Goal: Complete application form

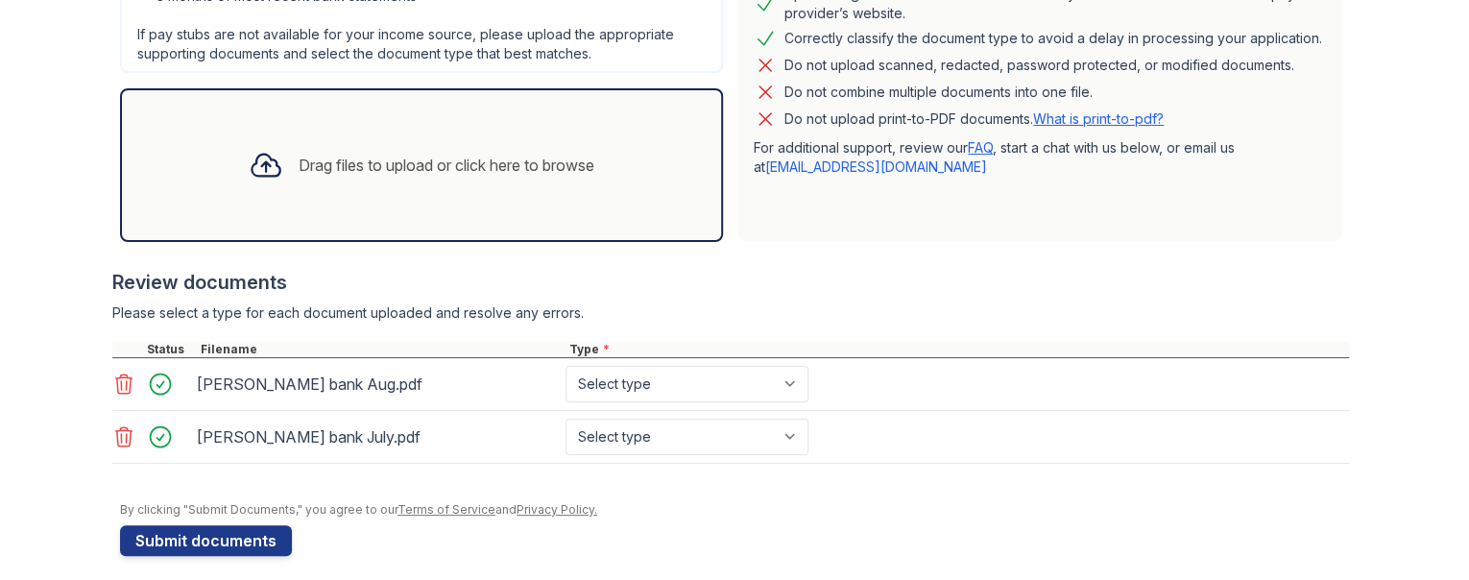
scroll to position [507, 0]
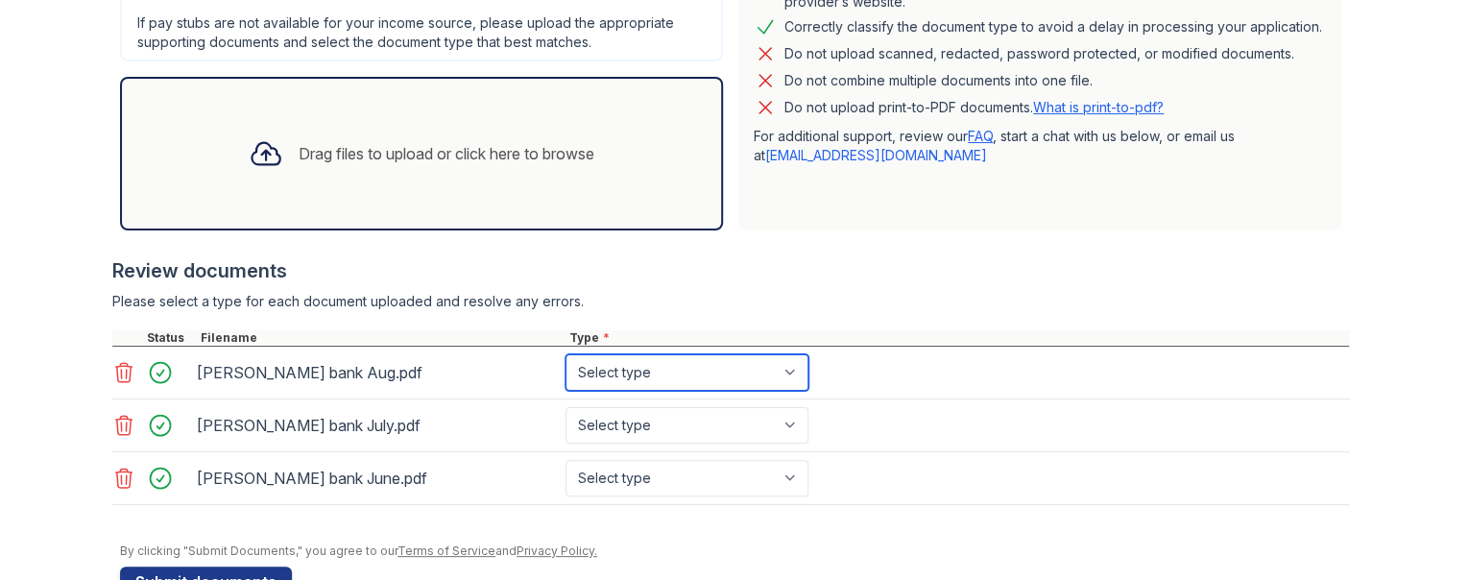
click at [790, 370] on select "Select type Paystub Bank Statement Offer Letter Tax Documents Benefit Award Let…" at bounding box center [687, 372] width 243 height 36
select select "bank_statement"
click at [566, 354] on select "Select type Paystub Bank Statement Offer Letter Tax Documents Benefit Award Let…" at bounding box center [687, 372] width 243 height 36
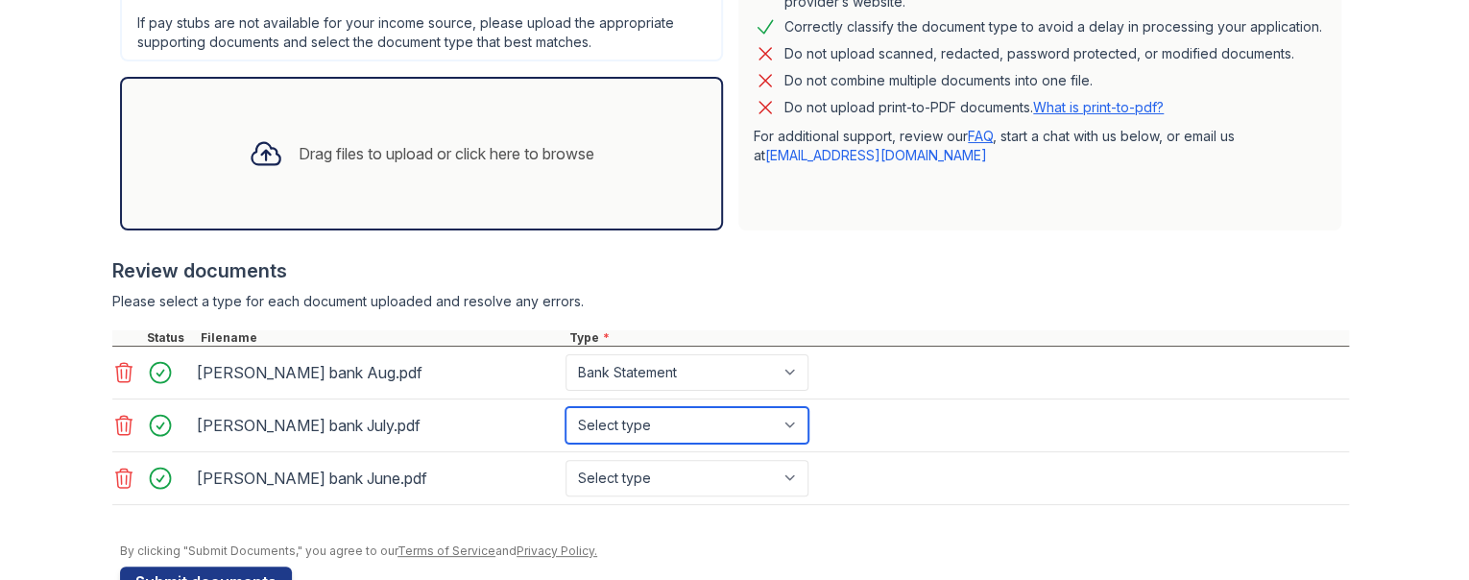
click at [775, 425] on select "Select type Paystub Bank Statement Offer Letter Tax Documents Benefit Award Let…" at bounding box center [687, 425] width 243 height 36
select select "bank_statement"
click at [566, 407] on select "Select type Paystub Bank Statement Offer Letter Tax Documents Benefit Award Let…" at bounding box center [687, 425] width 243 height 36
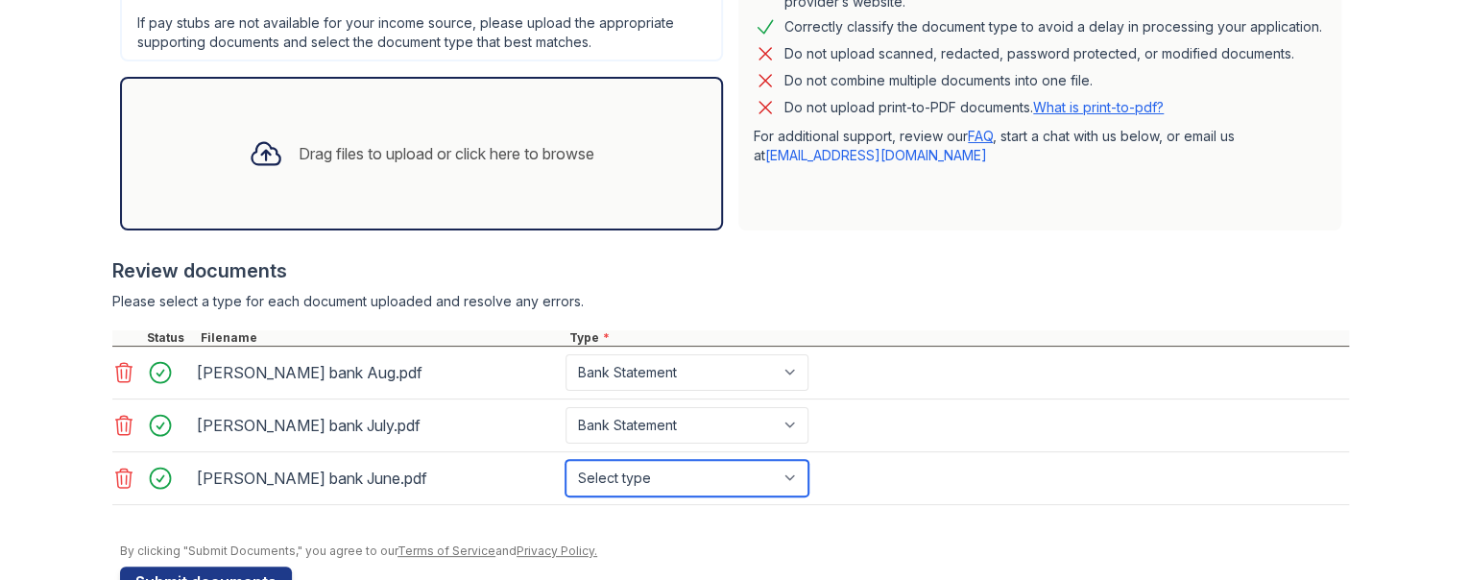
click at [780, 479] on select "Select type Paystub Bank Statement Offer Letter Tax Documents Benefit Award Let…" at bounding box center [687, 478] width 243 height 36
select select "bank_statement"
click at [566, 460] on select "Select type Paystub Bank Statement Offer Letter Tax Documents Benefit Award Let…" at bounding box center [687, 478] width 243 height 36
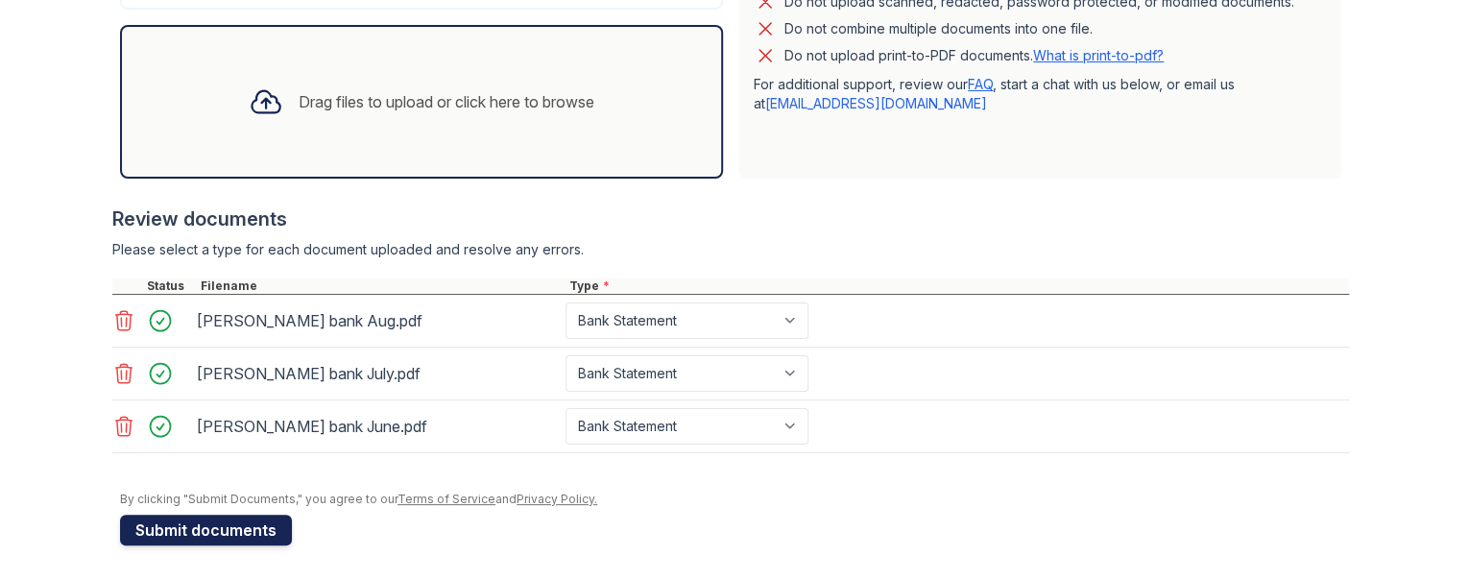
click at [227, 527] on button "Submit documents" at bounding box center [206, 530] width 172 height 31
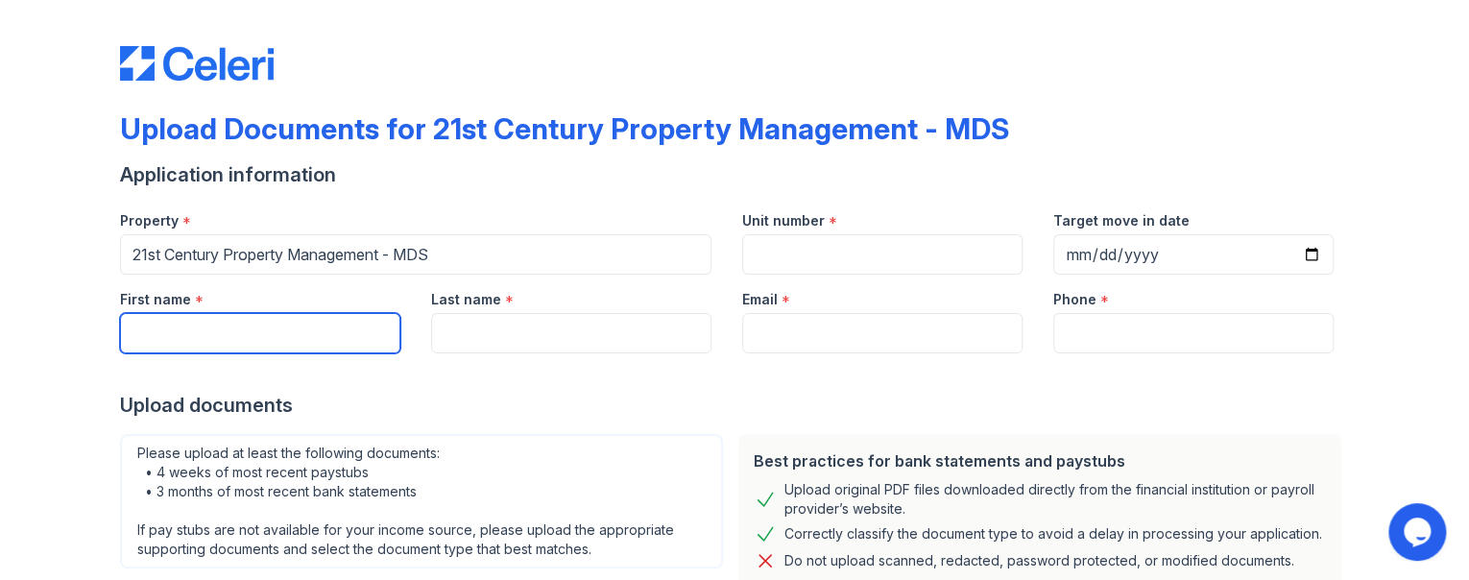
drag, startPoint x: 246, startPoint y: 329, endPoint x: 252, endPoint y: 349, distance: 21.0
click at [246, 329] on input "First name" at bounding box center [260, 333] width 280 height 40
type input "Christina"
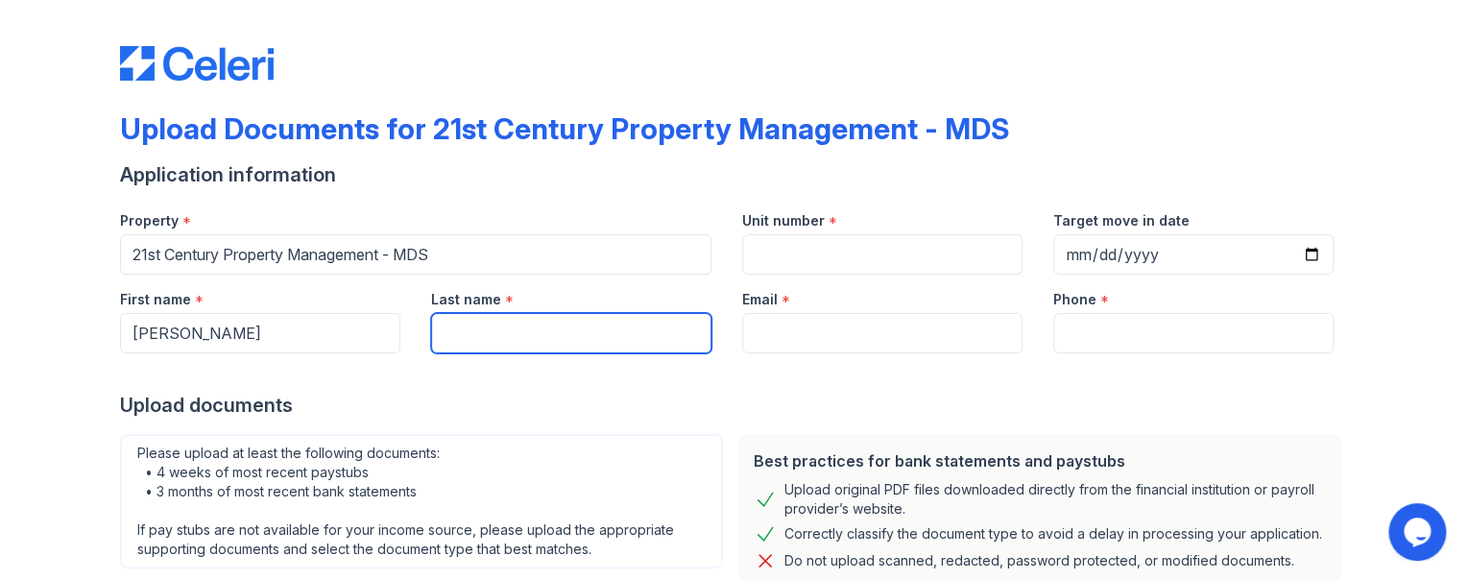
type input "Grijalva"
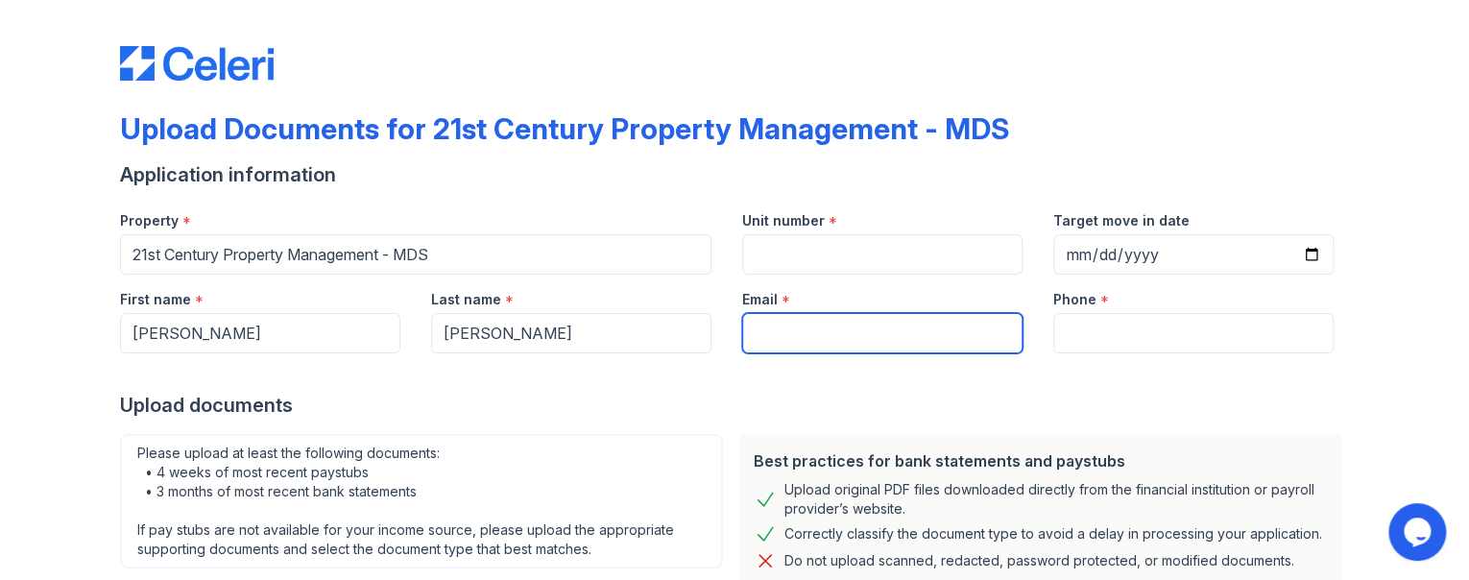
click at [750, 333] on input "Email" at bounding box center [882, 333] width 280 height 40
type input "247christinag@gmail.com"
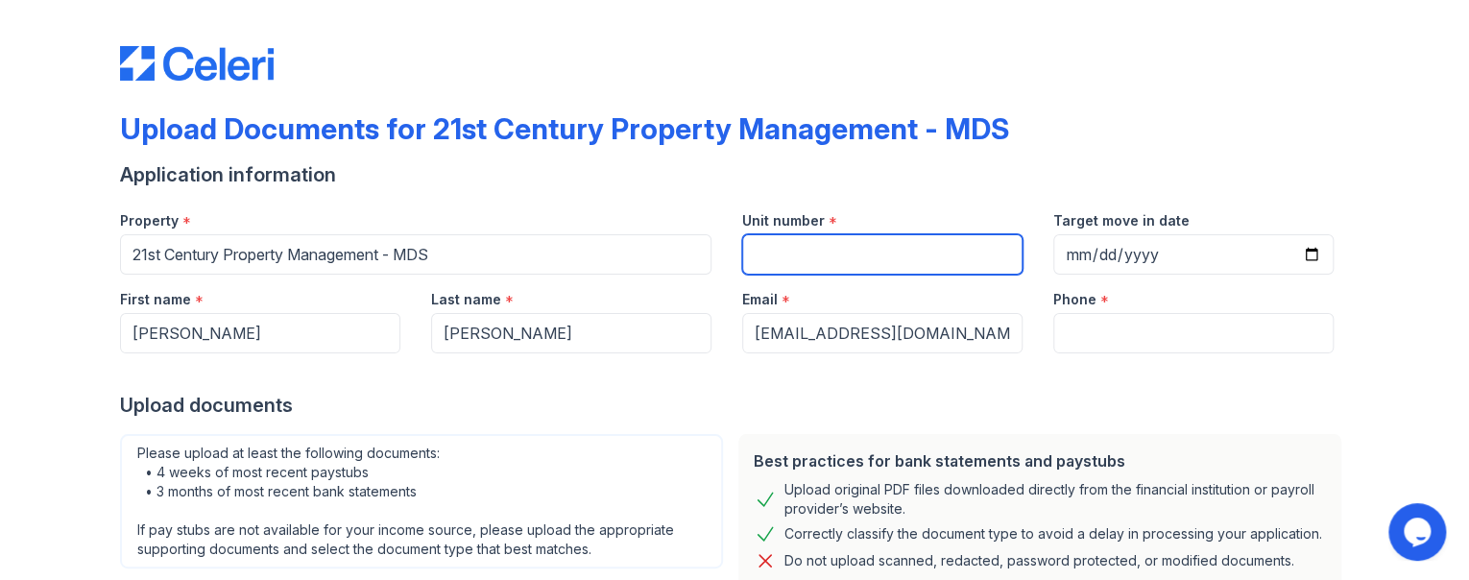
click at [887, 273] on input "Unit number" at bounding box center [882, 254] width 280 height 40
type input "36"
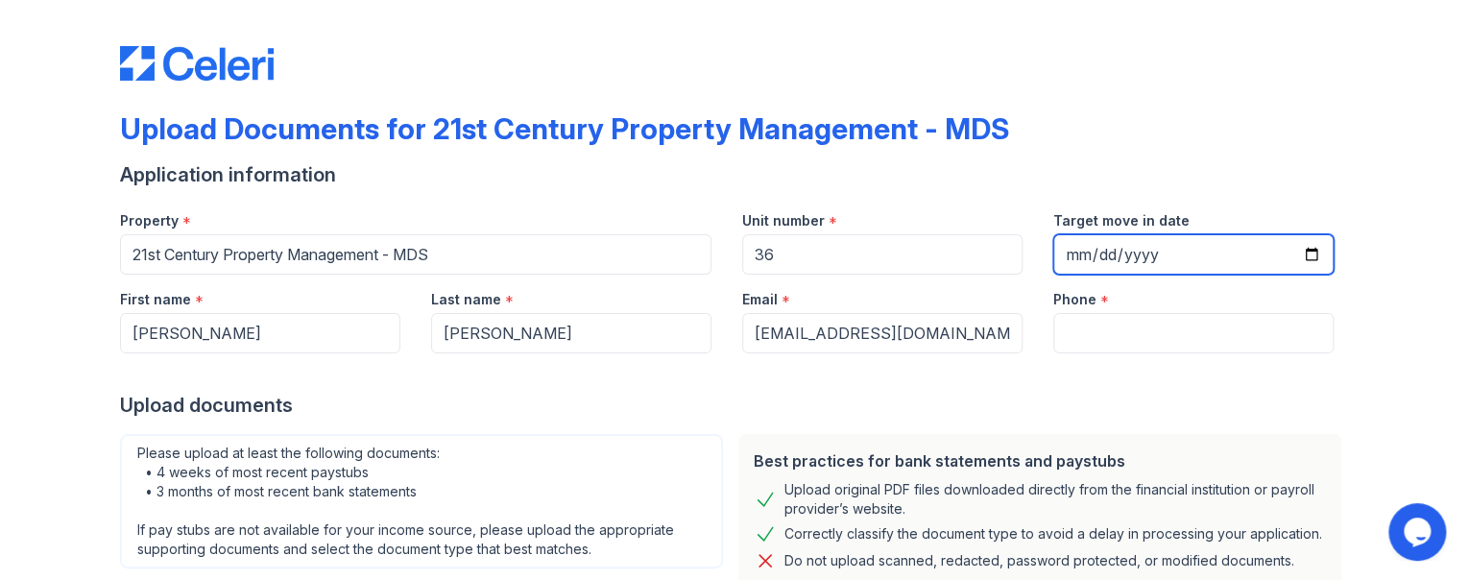
click at [1069, 248] on input "Target move in date" at bounding box center [1193, 254] width 280 height 40
type input "2025-08-19"
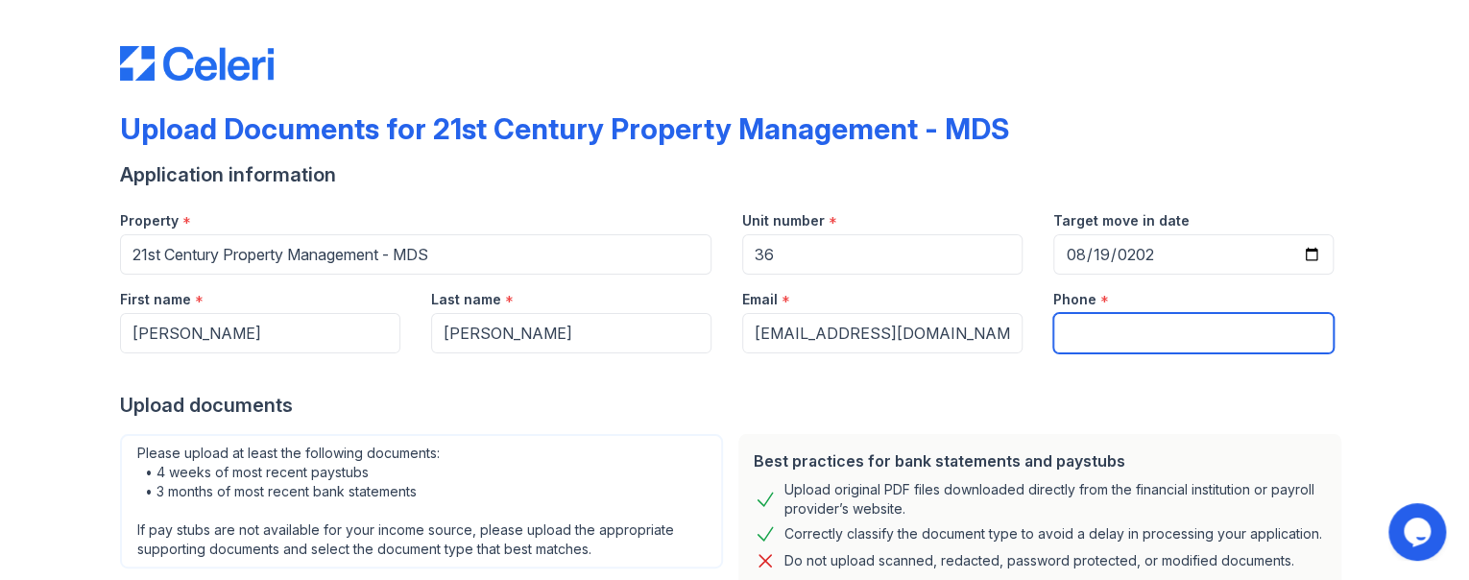
click at [1081, 329] on input "Phone" at bounding box center [1193, 333] width 280 height 40
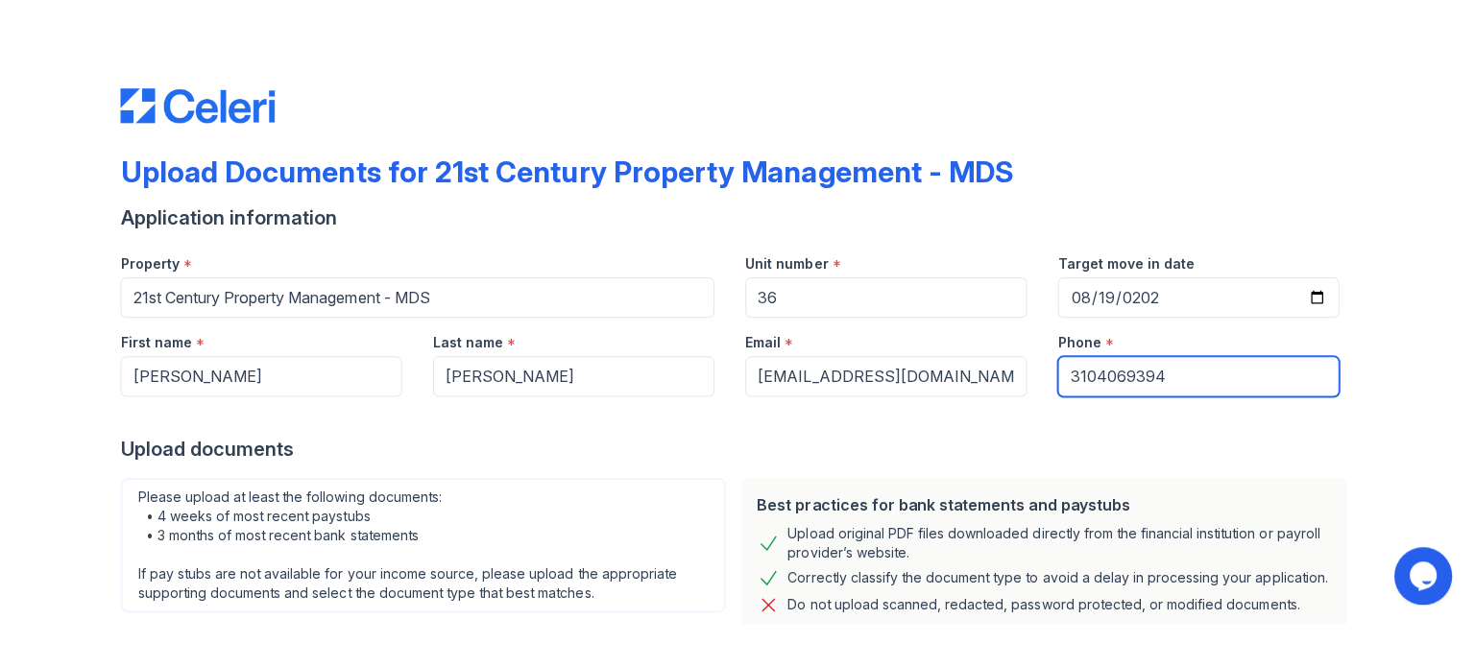
scroll to position [275, 0]
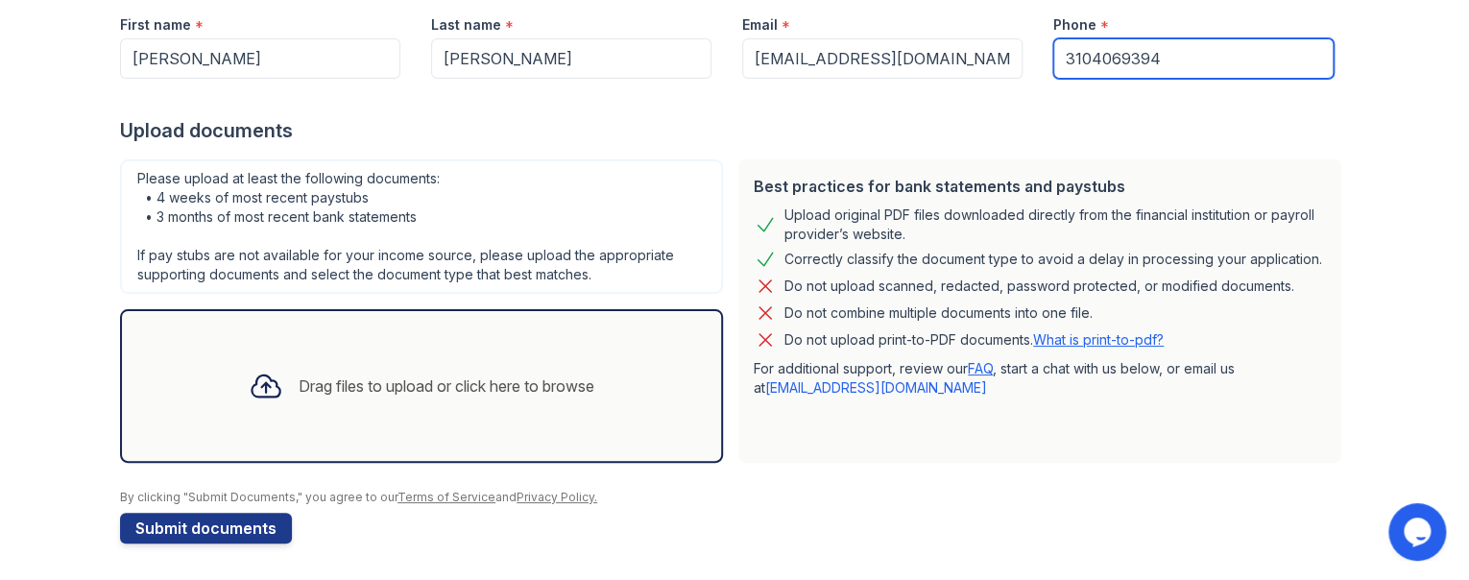
type input "3104069394"
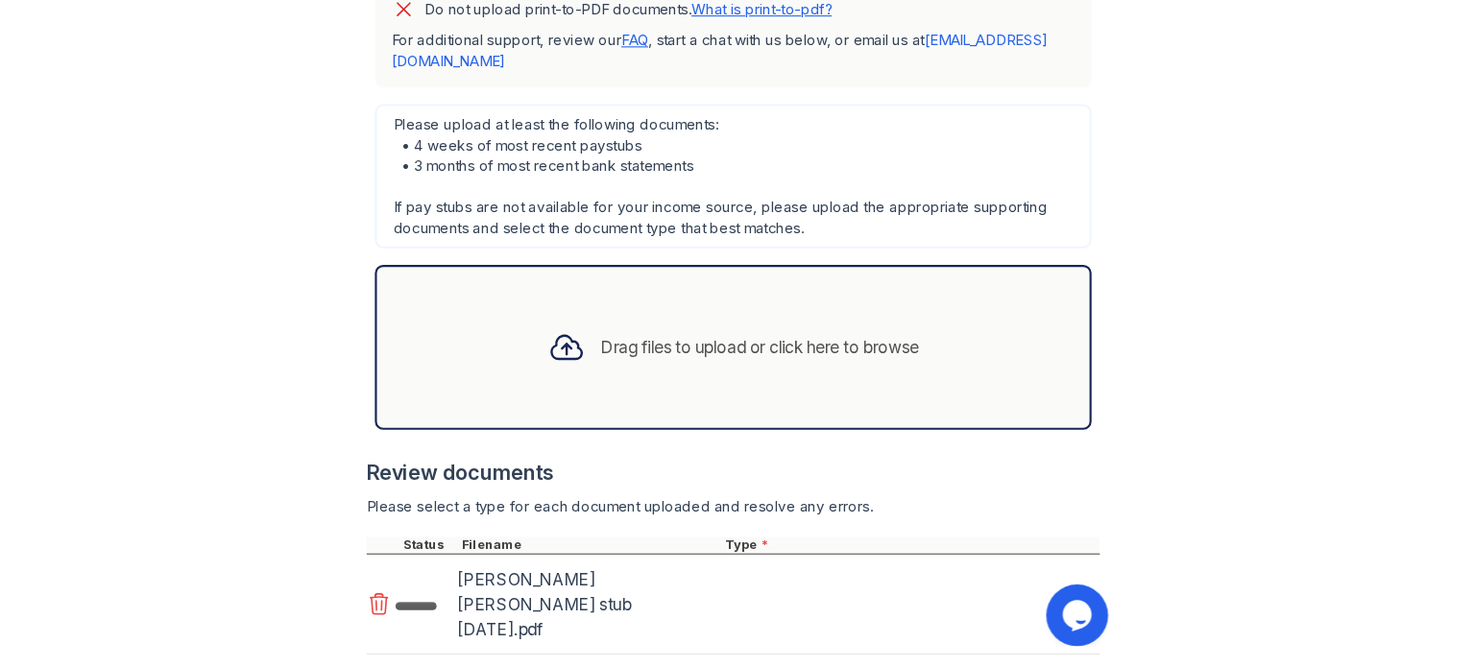
scroll to position [1102, 0]
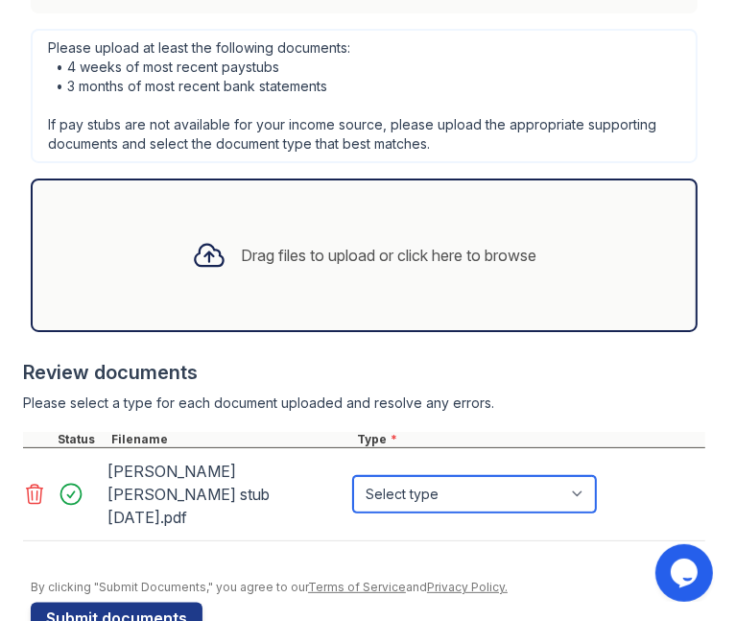
click at [582, 476] on select "Select type Paystub Bank Statement Offer Letter Tax Documents Benefit Award Let…" at bounding box center [474, 494] width 243 height 36
select select "paystub"
click at [353, 476] on select "Select type Paystub Bank Statement Offer Letter Tax Documents Benefit Award Let…" at bounding box center [474, 494] width 243 height 36
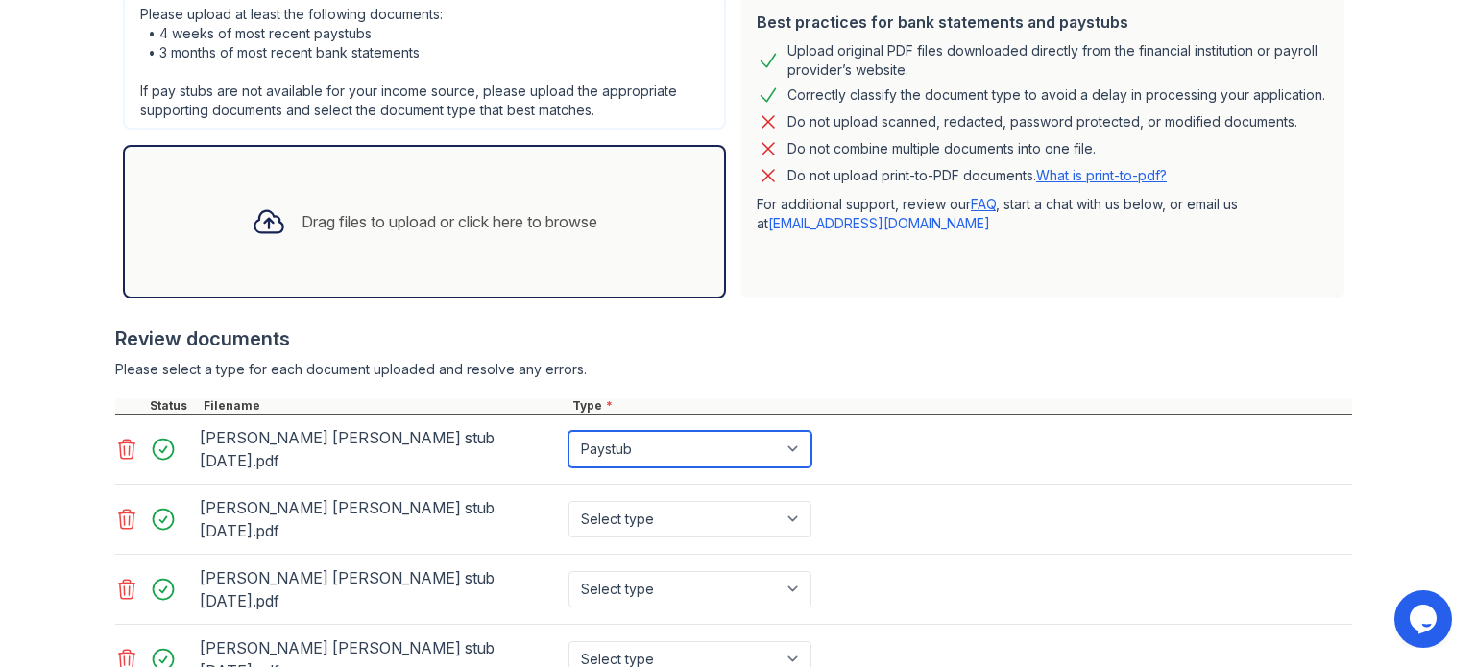
scroll to position [523, 0]
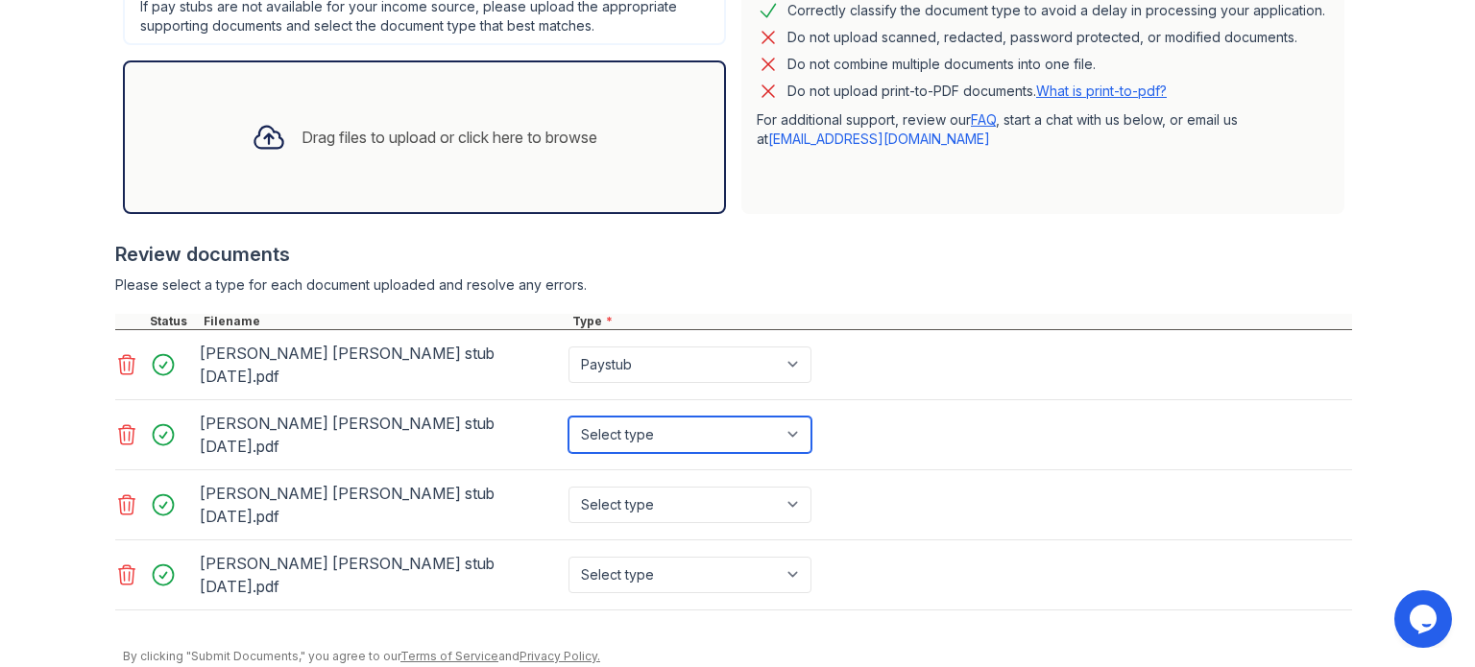
click at [787, 417] on select "Select type Paystub Bank Statement Offer Letter Tax Documents Benefit Award Let…" at bounding box center [689, 435] width 243 height 36
select select "paystub"
click at [568, 417] on select "Select type Paystub Bank Statement Offer Letter Tax Documents Benefit Award Let…" at bounding box center [689, 435] width 243 height 36
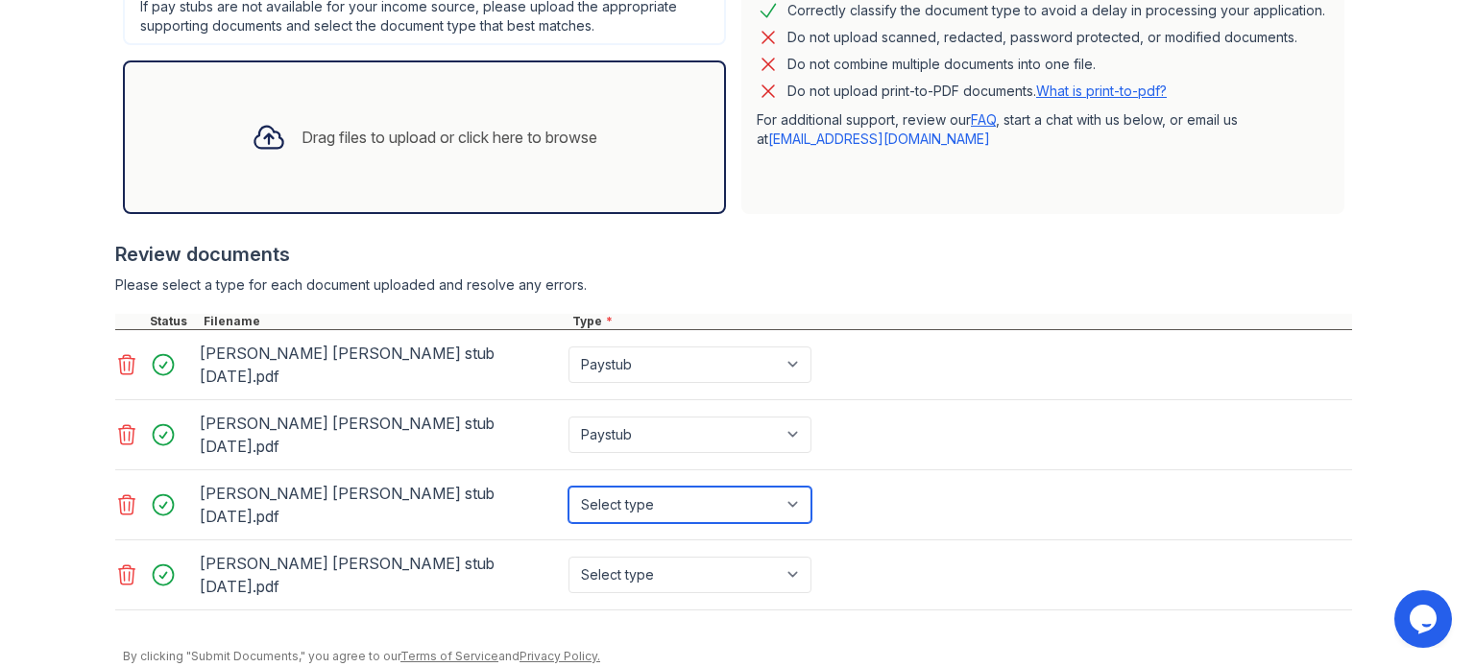
click at [780, 487] on select "Select type Paystub Bank Statement Offer Letter Tax Documents Benefit Award Let…" at bounding box center [689, 505] width 243 height 36
select select "paystub"
click at [568, 487] on select "Select type Paystub Bank Statement Offer Letter Tax Documents Benefit Award Let…" at bounding box center [689, 505] width 243 height 36
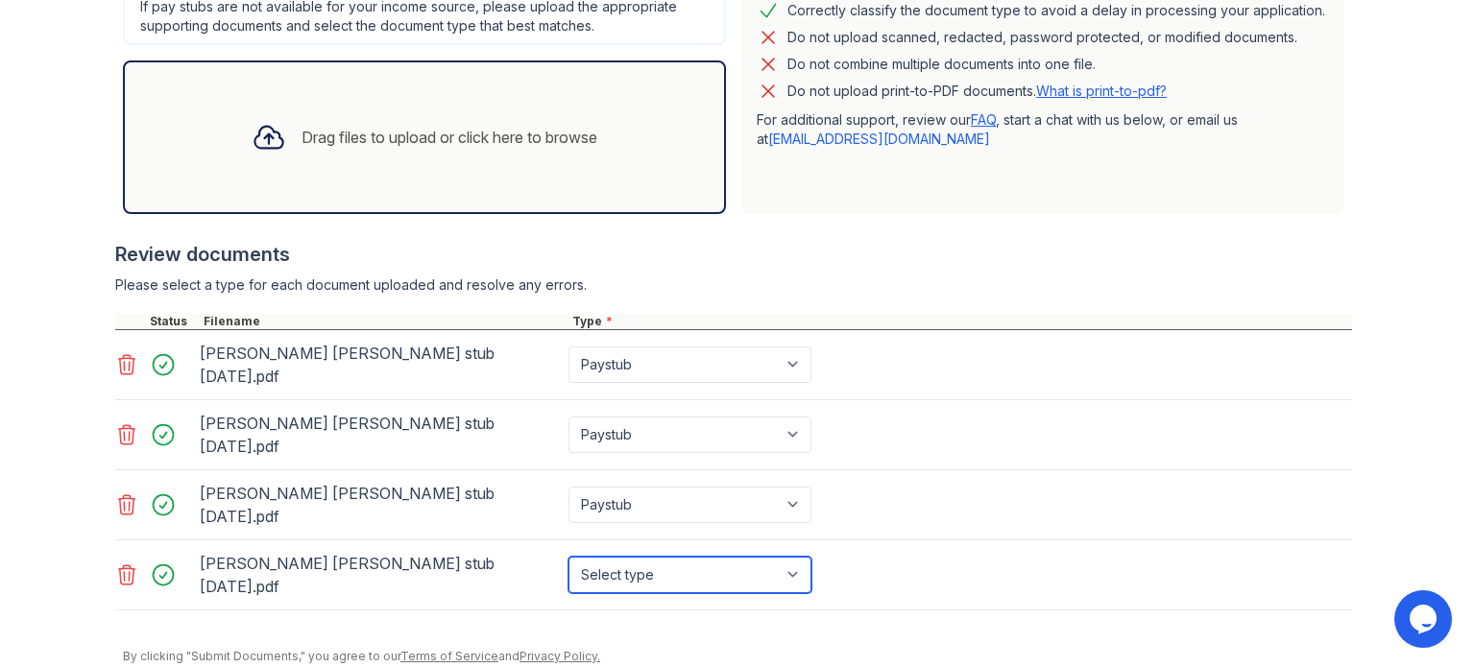
click at [788, 557] on select "Select type Paystub Bank Statement Offer Letter Tax Documents Benefit Award Let…" at bounding box center [689, 575] width 243 height 36
select select "paystub"
click at [568, 557] on select "Select type Paystub Bank Statement Offer Letter Tax Documents Benefit Award Let…" at bounding box center [689, 575] width 243 height 36
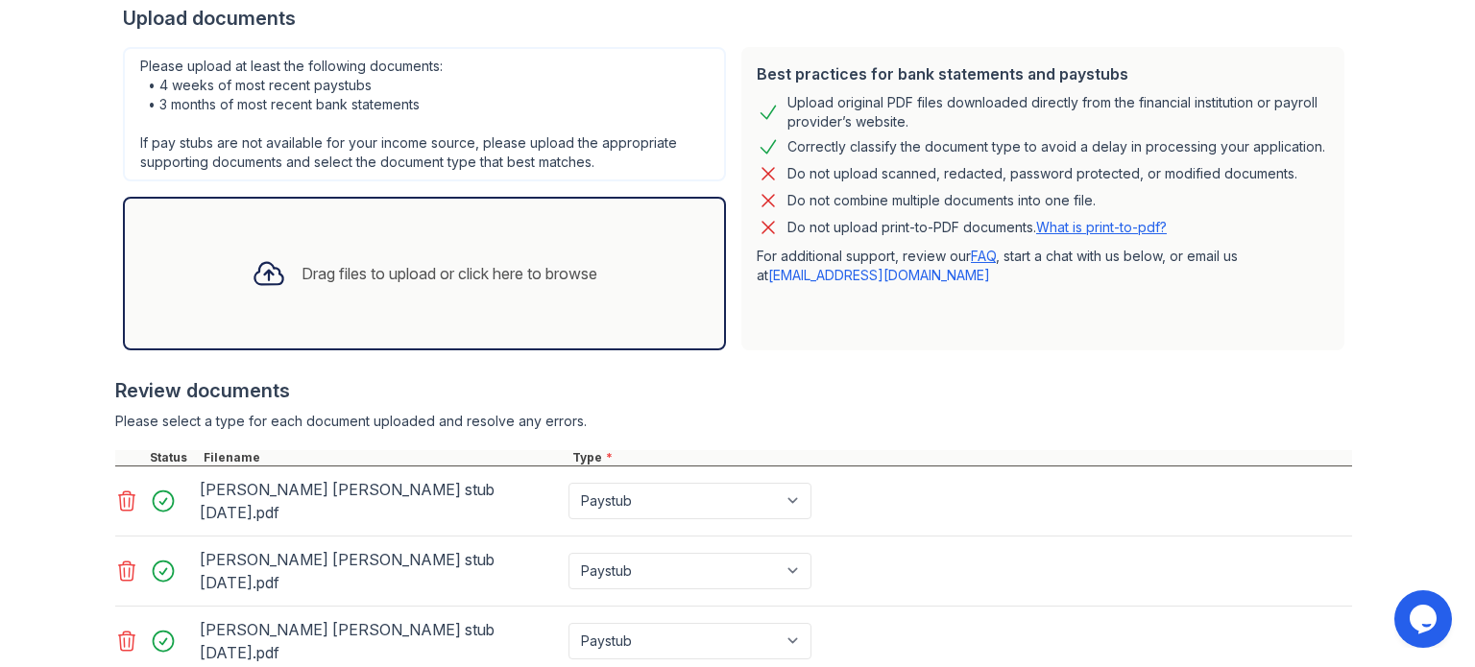
scroll to position [523, 0]
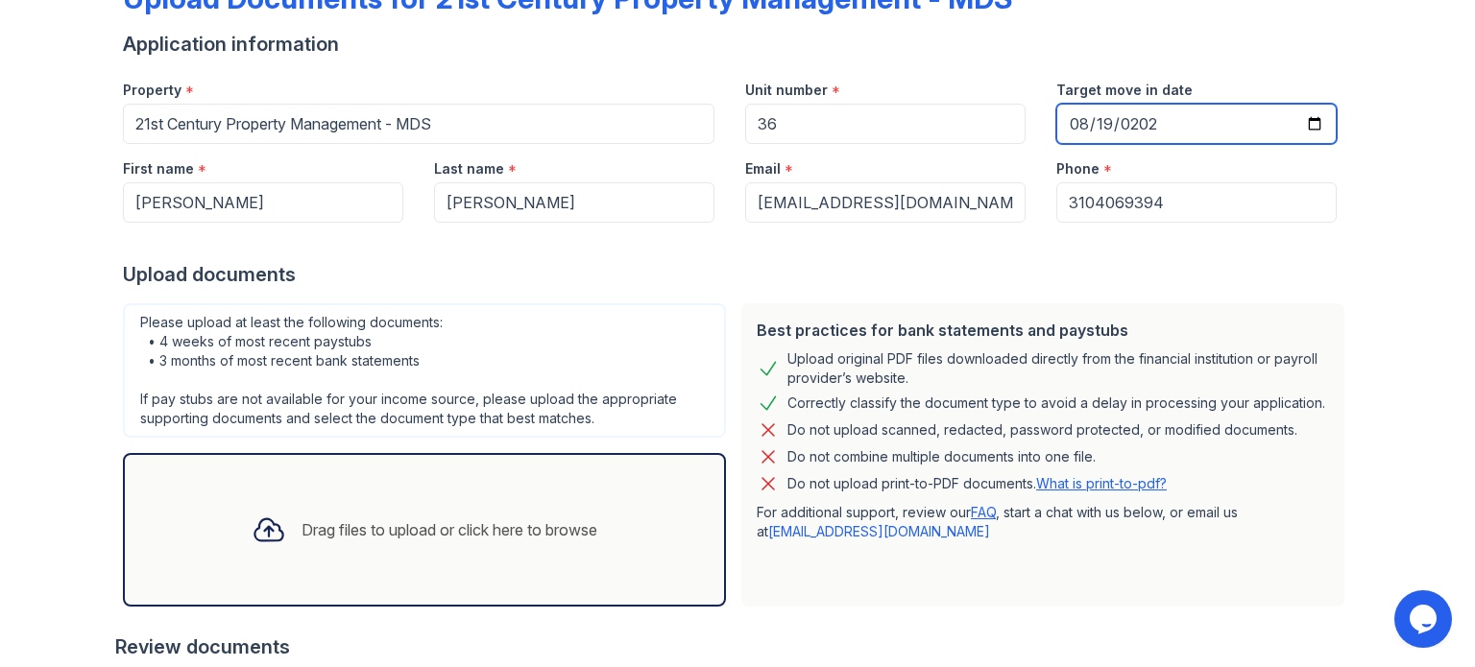
scroll to position [0, 0]
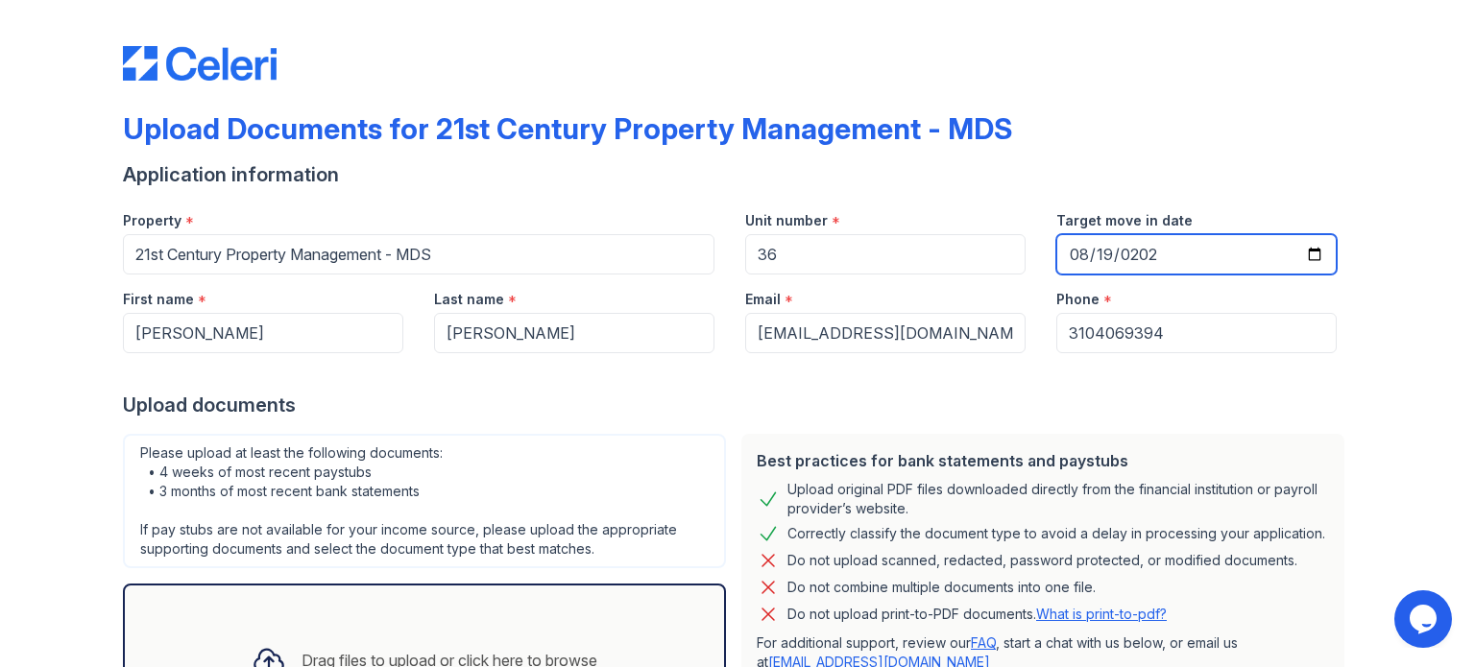
click at [1071, 258] on input "2025-08-19" at bounding box center [1196, 254] width 280 height 40
click at [1074, 252] on input "2025-08-19" at bounding box center [1196, 254] width 280 height 40
click at [1315, 253] on input "2025-08-19" at bounding box center [1196, 254] width 280 height 40
type input "2025-09-19"
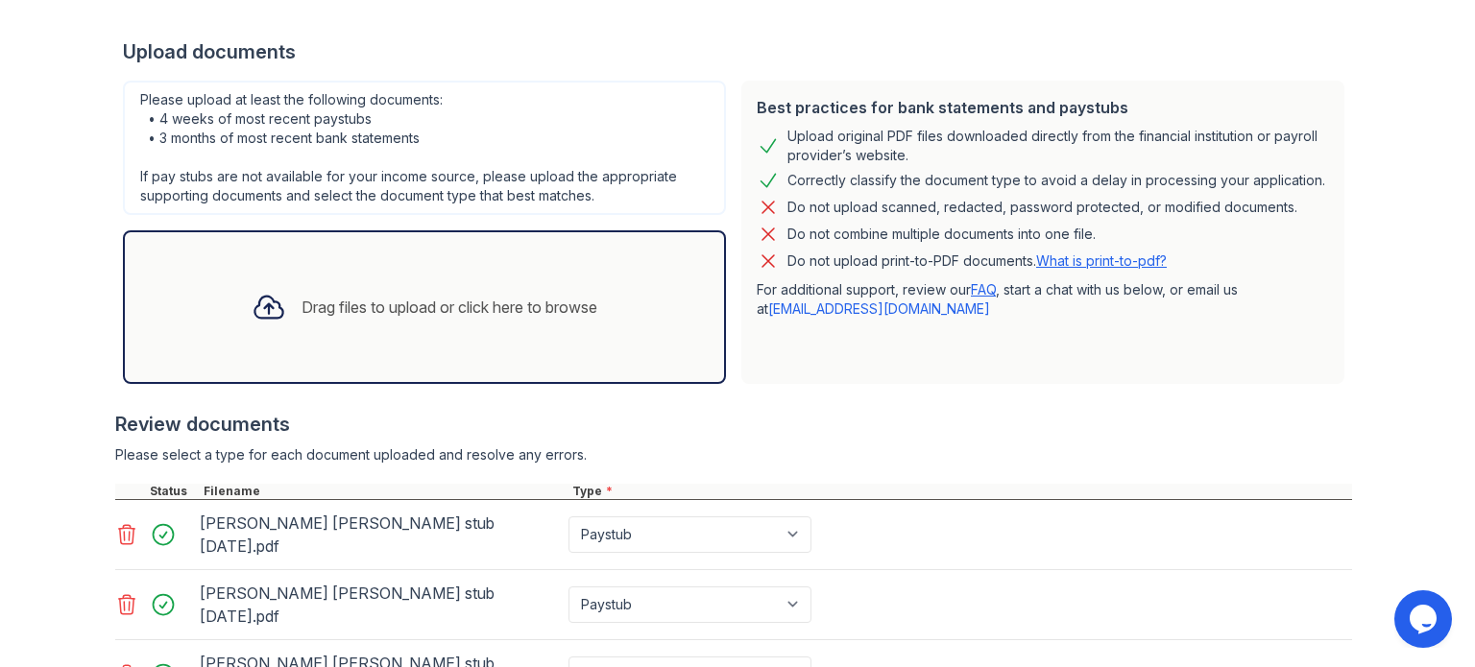
scroll to position [480, 0]
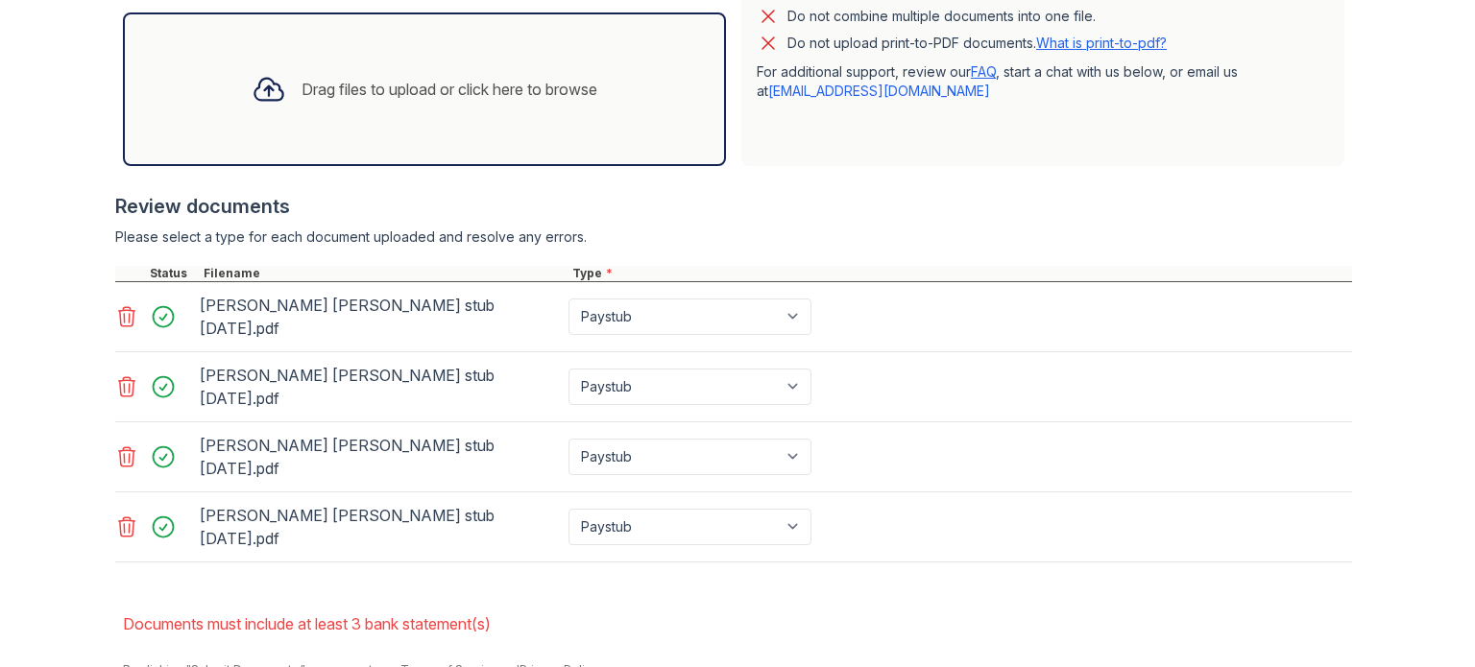
scroll to position [638, 0]
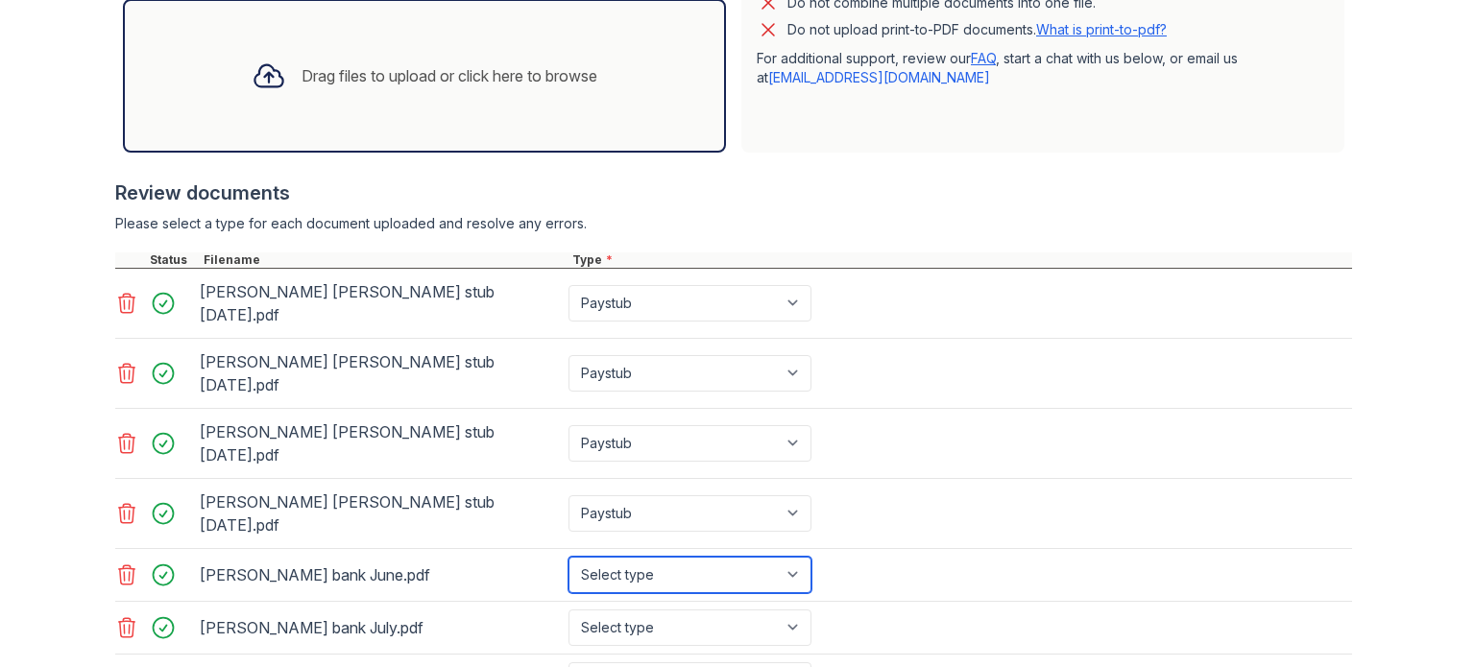
click at [791, 557] on select "Select type Paystub Bank Statement Offer Letter Tax Documents Benefit Award Let…" at bounding box center [689, 575] width 243 height 36
select select "bank_statement"
click at [568, 557] on select "Select type Paystub Bank Statement Offer Letter Tax Documents Benefit Award Let…" at bounding box center [689, 575] width 243 height 36
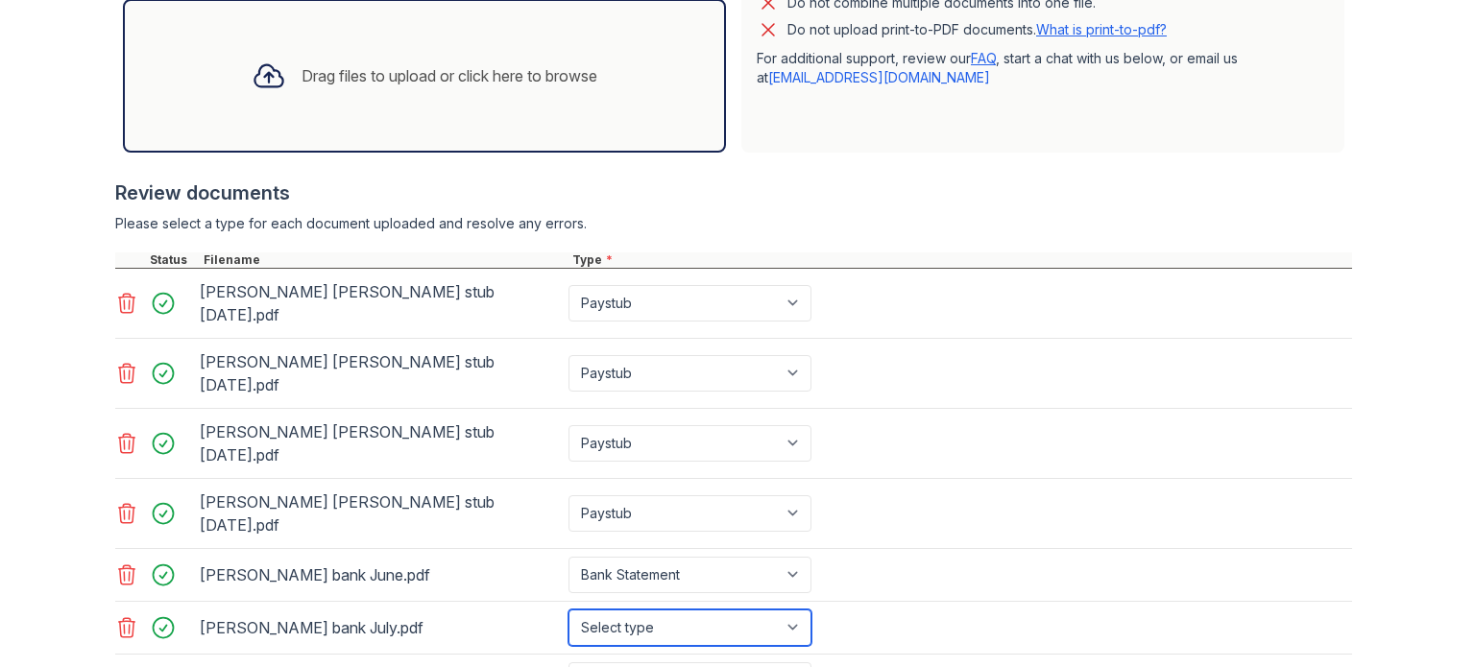
click at [618, 579] on select "Select type Paystub Bank Statement Offer Letter Tax Documents Benefit Award Let…" at bounding box center [689, 628] width 243 height 36
select select "bank_statement"
click at [568, 579] on select "Select type Paystub Bank Statement Offer Letter Tax Documents Benefit Award Let…" at bounding box center [689, 628] width 243 height 36
select select "bank_statement"
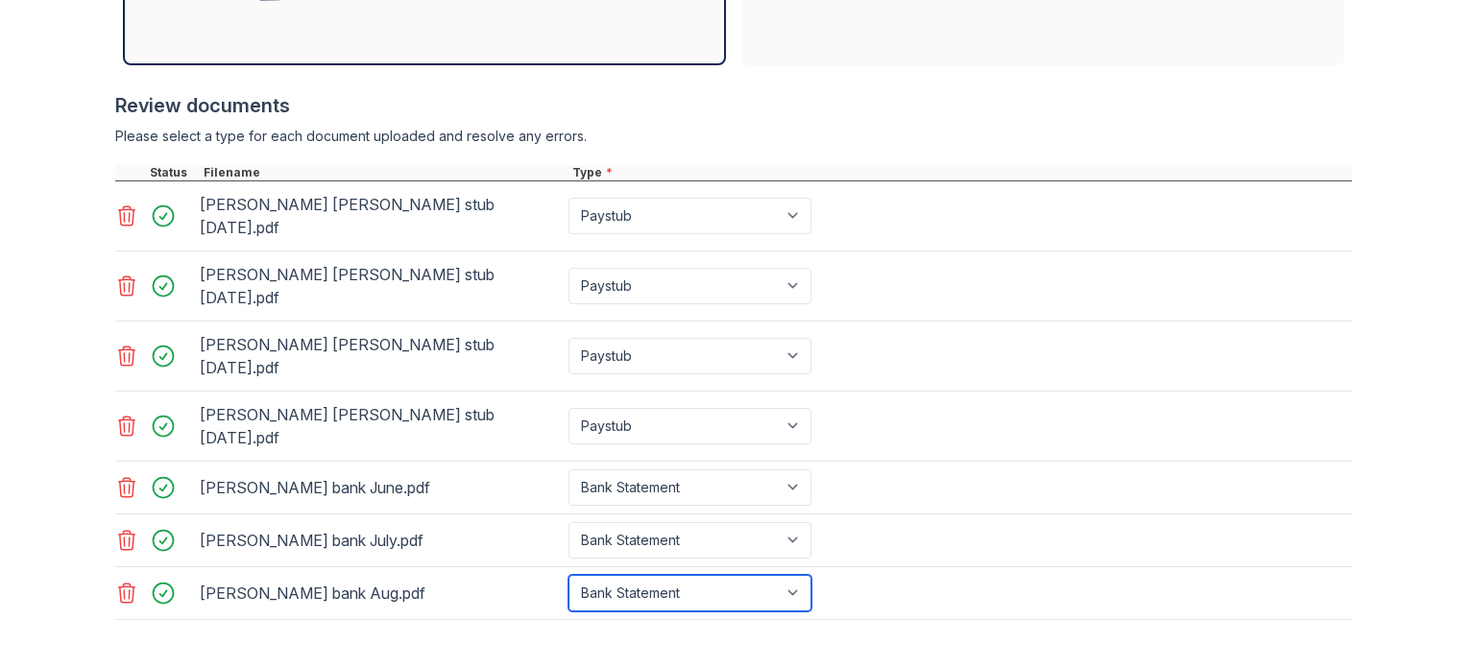
scroll to position [795, 0]
